Goal: Task Accomplishment & Management: Complete application form

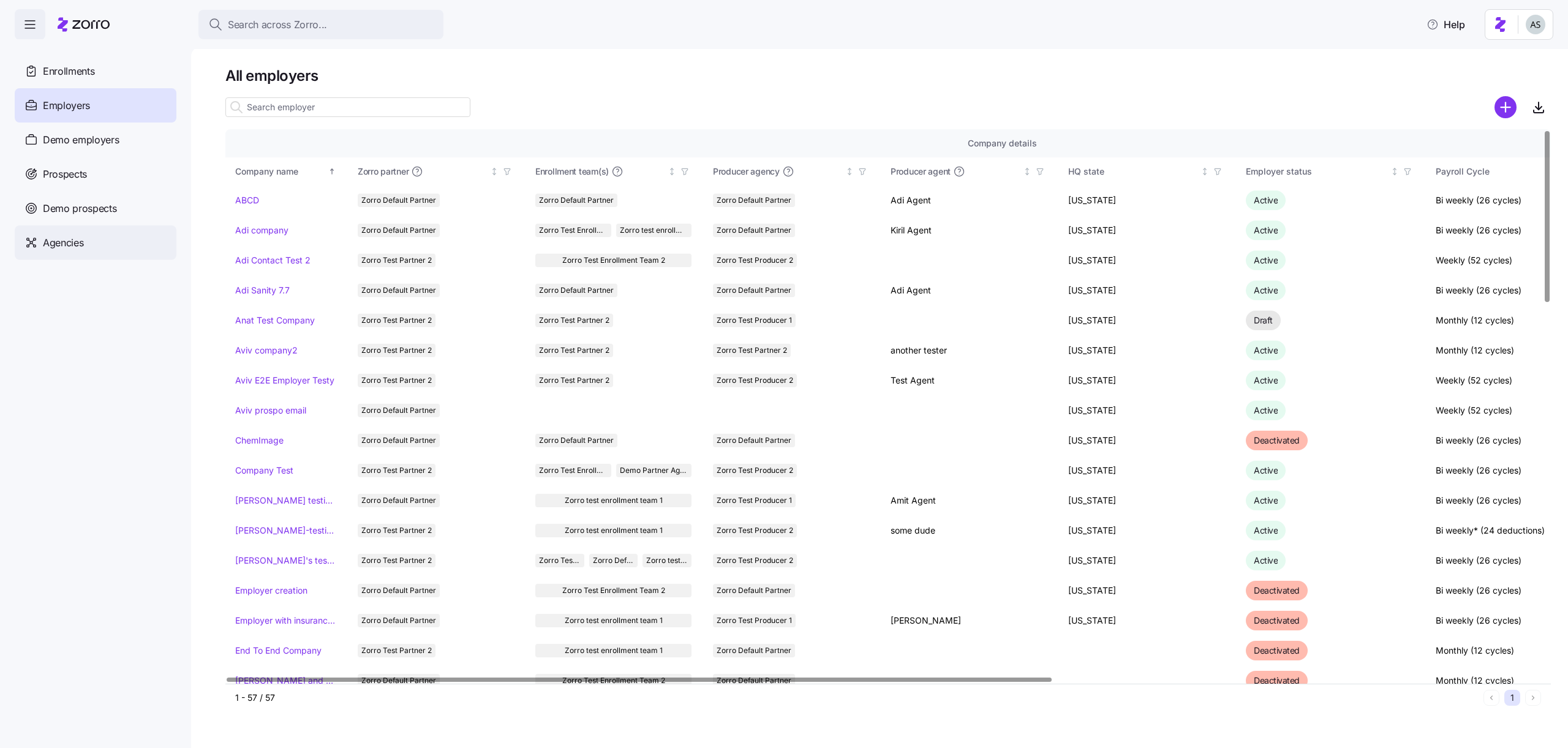
click at [113, 243] on div "Agencies" at bounding box center [95, 243] width 162 height 34
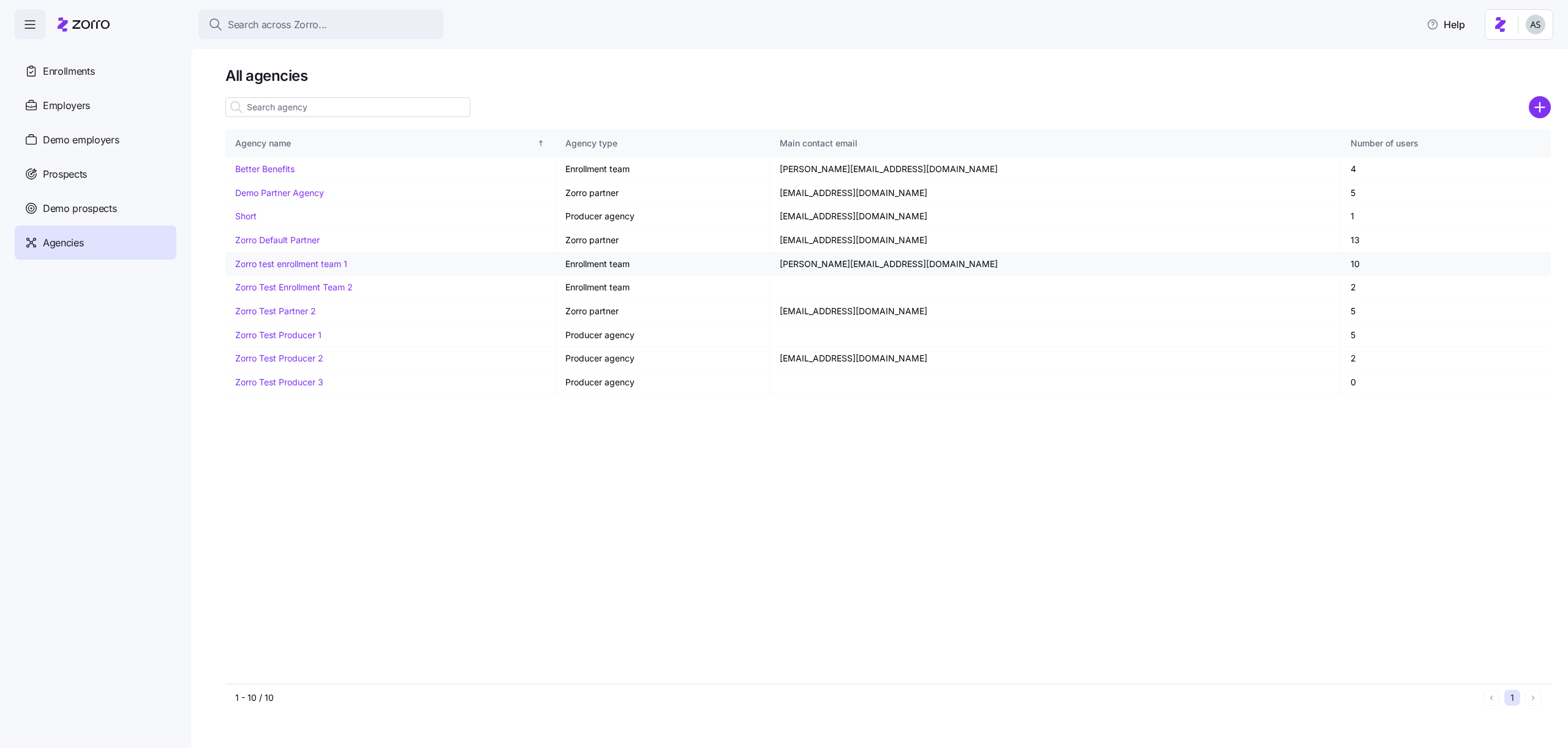
click at [284, 265] on link "Zorro test enrollment team 1" at bounding box center [291, 263] width 112 height 11
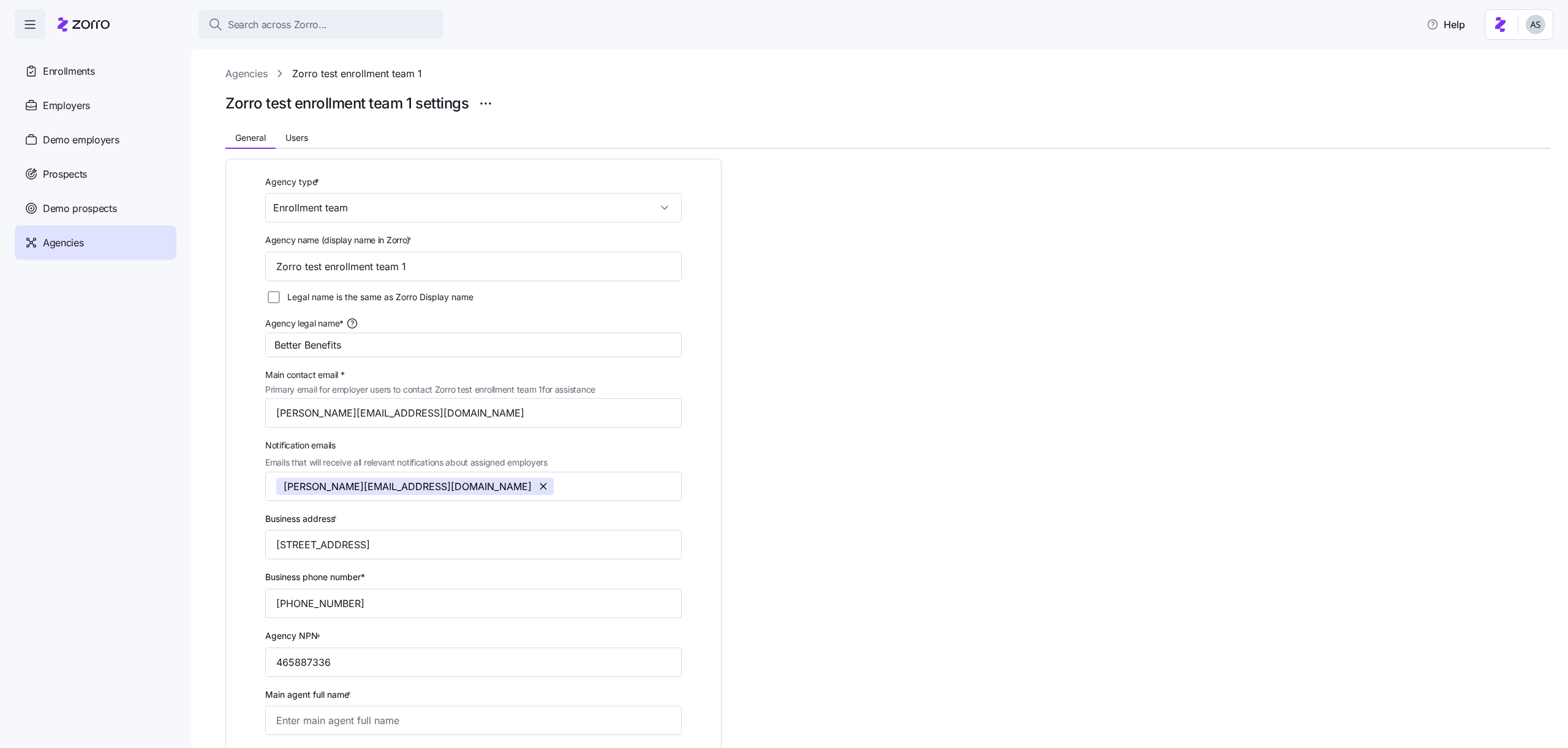
click at [301, 154] on div "Agency type * Enrollment team Agency name (display name in Zorro) * Zorro test …" at bounding box center [888, 623] width 1325 height 948
click at [301, 144] on button "Users" at bounding box center [296, 137] width 42 height 18
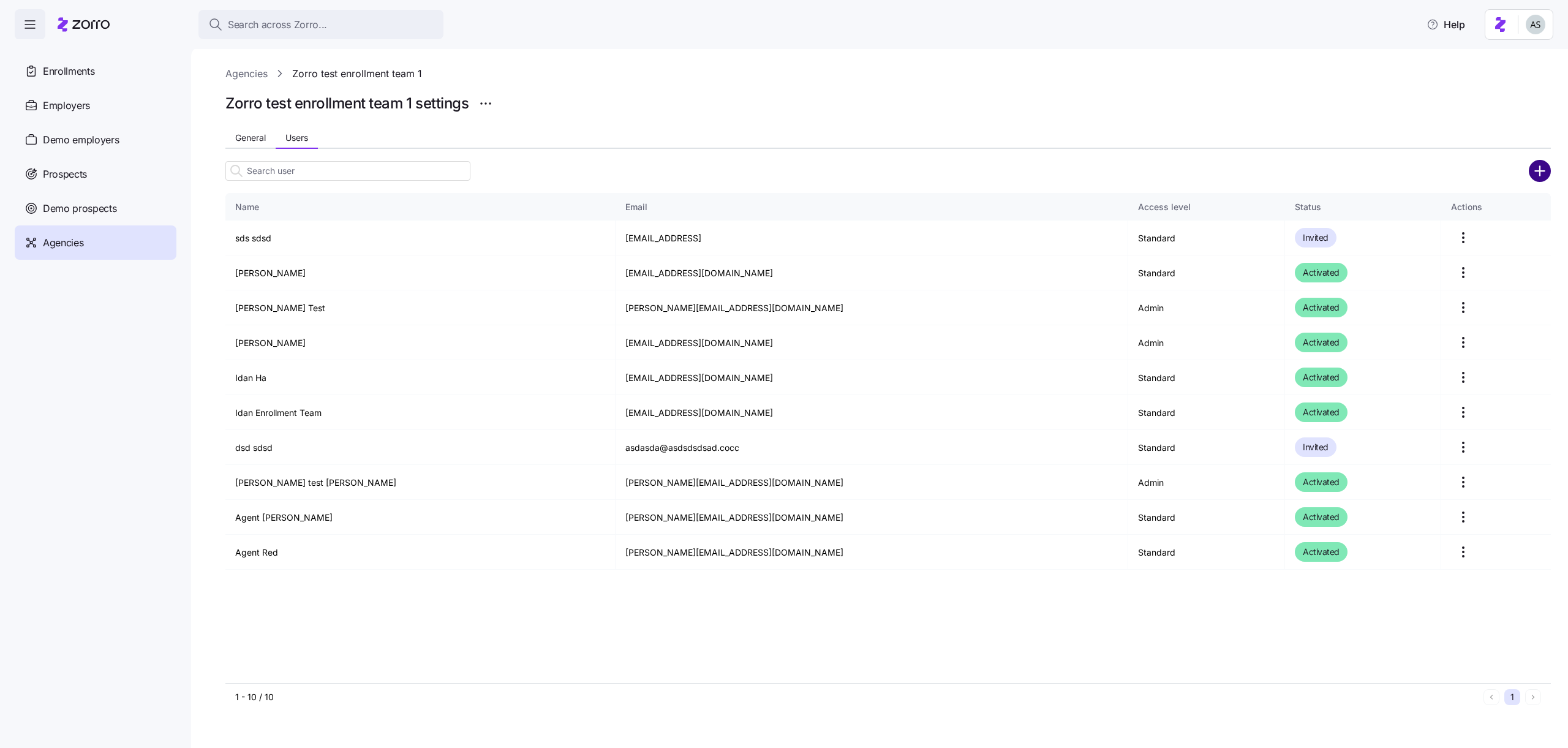
click at [1544, 171] on circle "add icon" at bounding box center [1539, 170] width 20 height 20
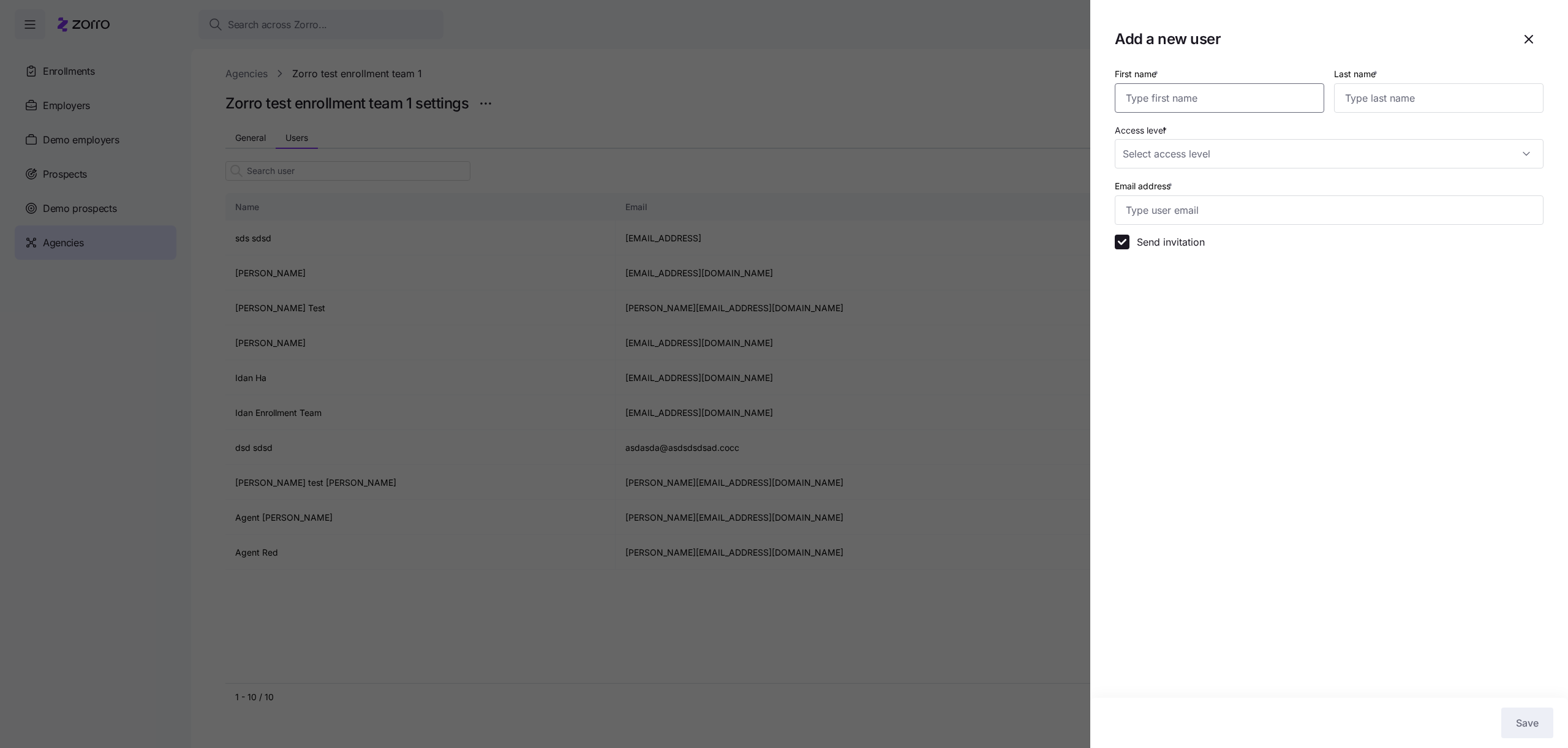
click at [1228, 104] on input "First name *" at bounding box center [1219, 98] width 209 height 30
type input "Adi"
type input "A"
type input "Enroll"
click at [1154, 159] on input "Access level *" at bounding box center [1329, 153] width 428 height 30
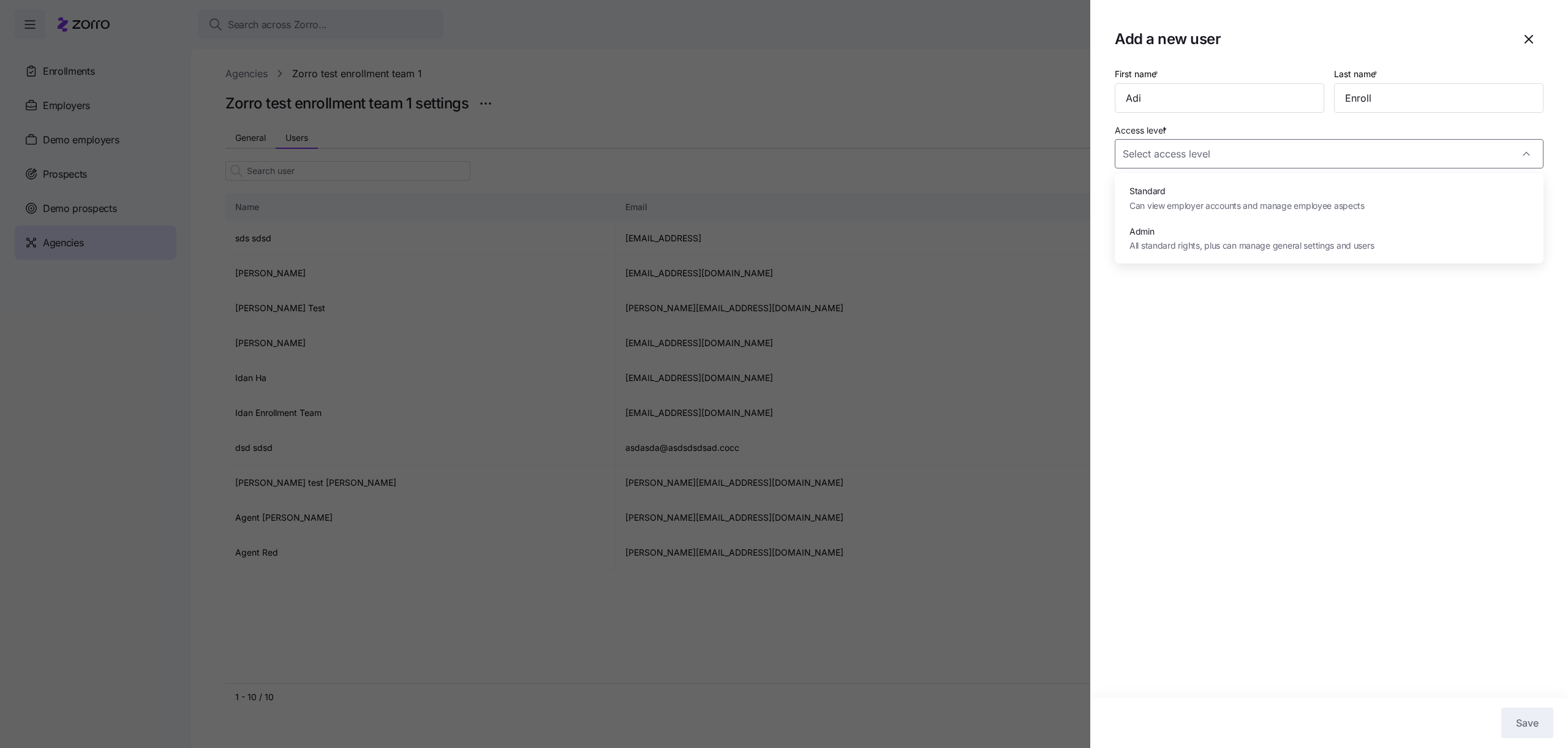
click at [1161, 258] on div "Admin All standard rights, plus can manage general settings and users" at bounding box center [1329, 239] width 419 height 40
type input "Admin"
click at [1162, 231] on div "Send invitation" at bounding box center [1329, 242] width 439 height 25
click at [1162, 217] on input "Email address *" at bounding box center [1329, 209] width 428 height 30
type input "adi.s+enroll@myzorro.co"
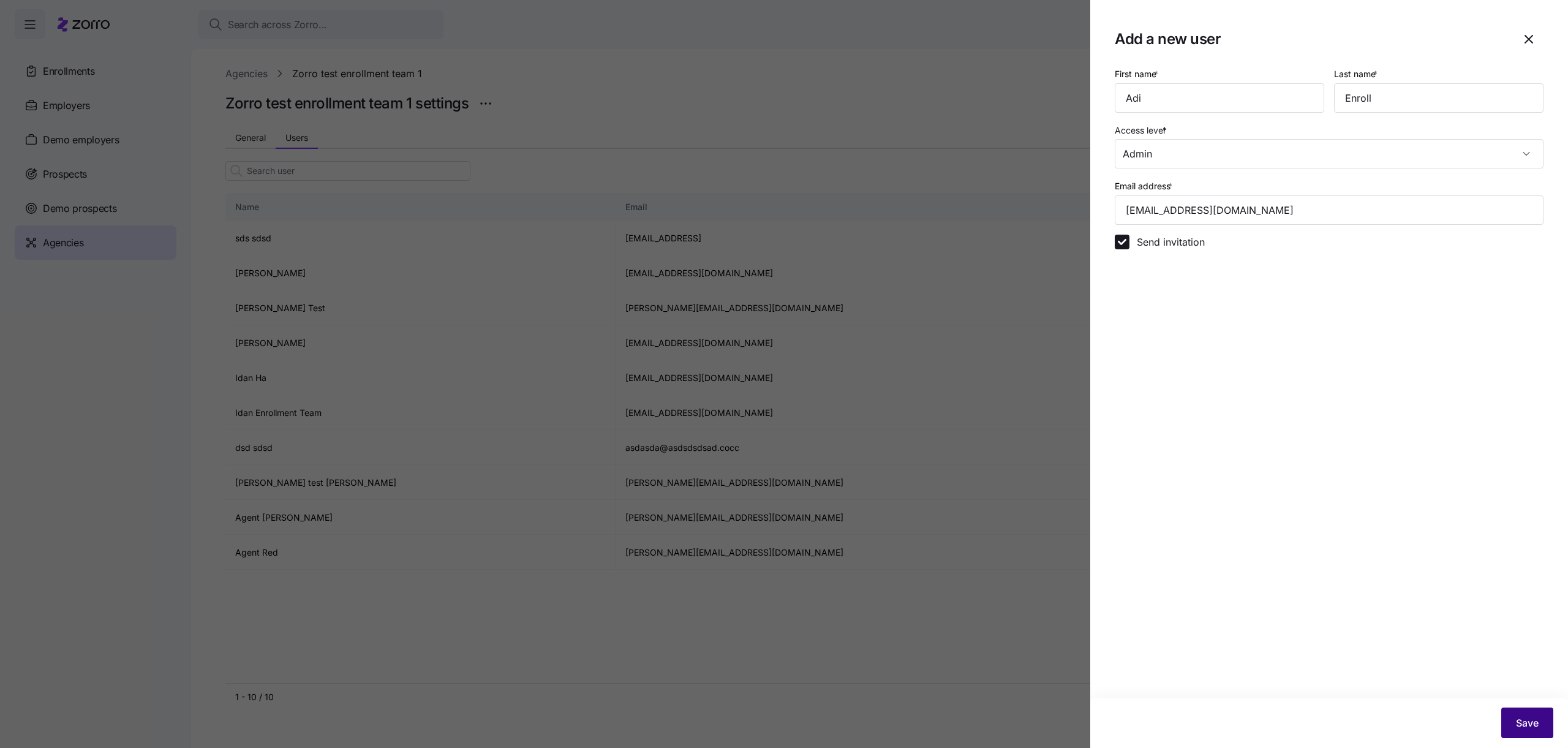
click at [1525, 725] on span "Save" at bounding box center [1527, 722] width 23 height 14
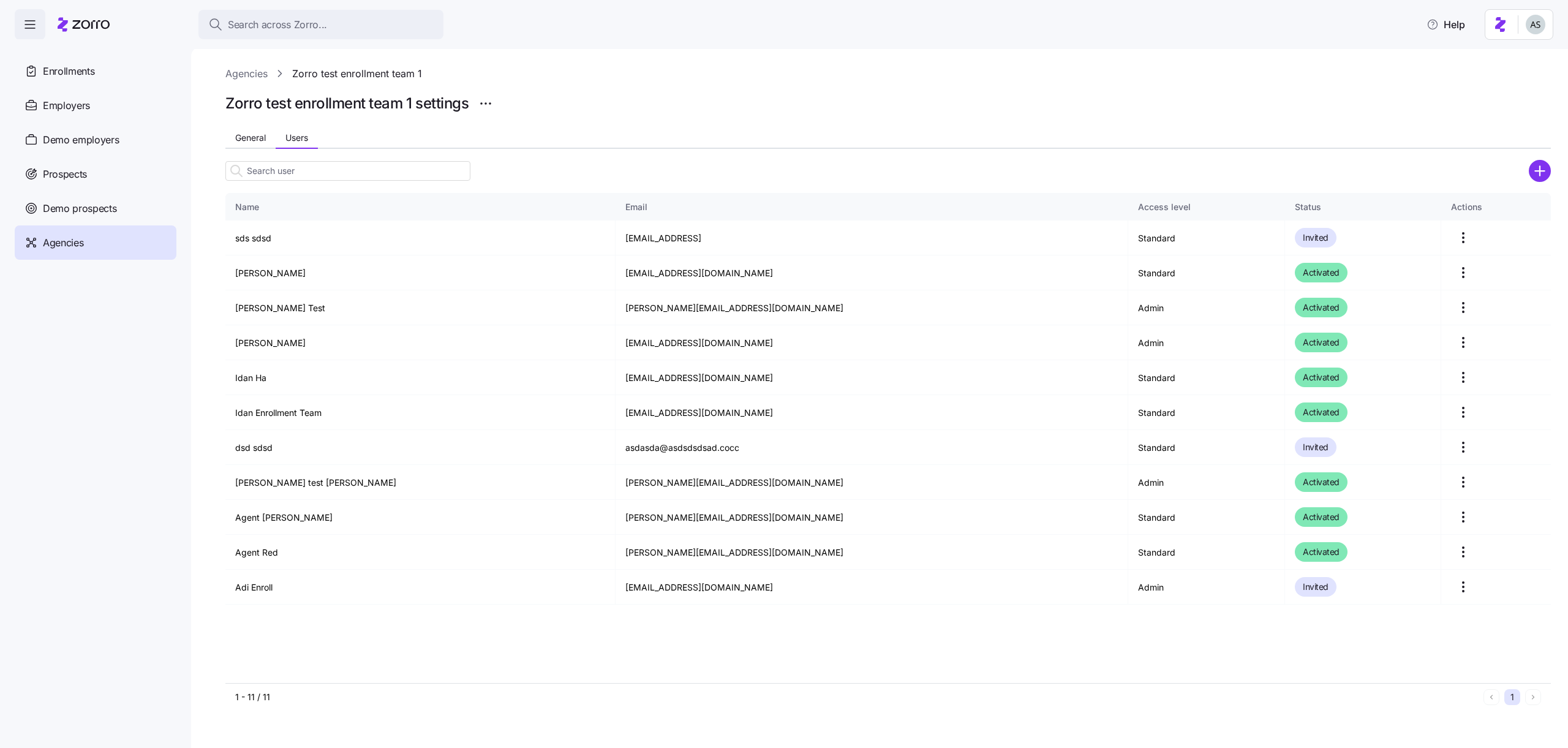
click at [1534, 23] on html "Search across Zorro... Help Enrollments Employers Demo employers Prospects Demo…" at bounding box center [784, 370] width 1568 height 740
click at [1492, 77] on div "Log out" at bounding box center [1503, 77] width 48 height 13
